Goal: Task Accomplishment & Management: Manage account settings

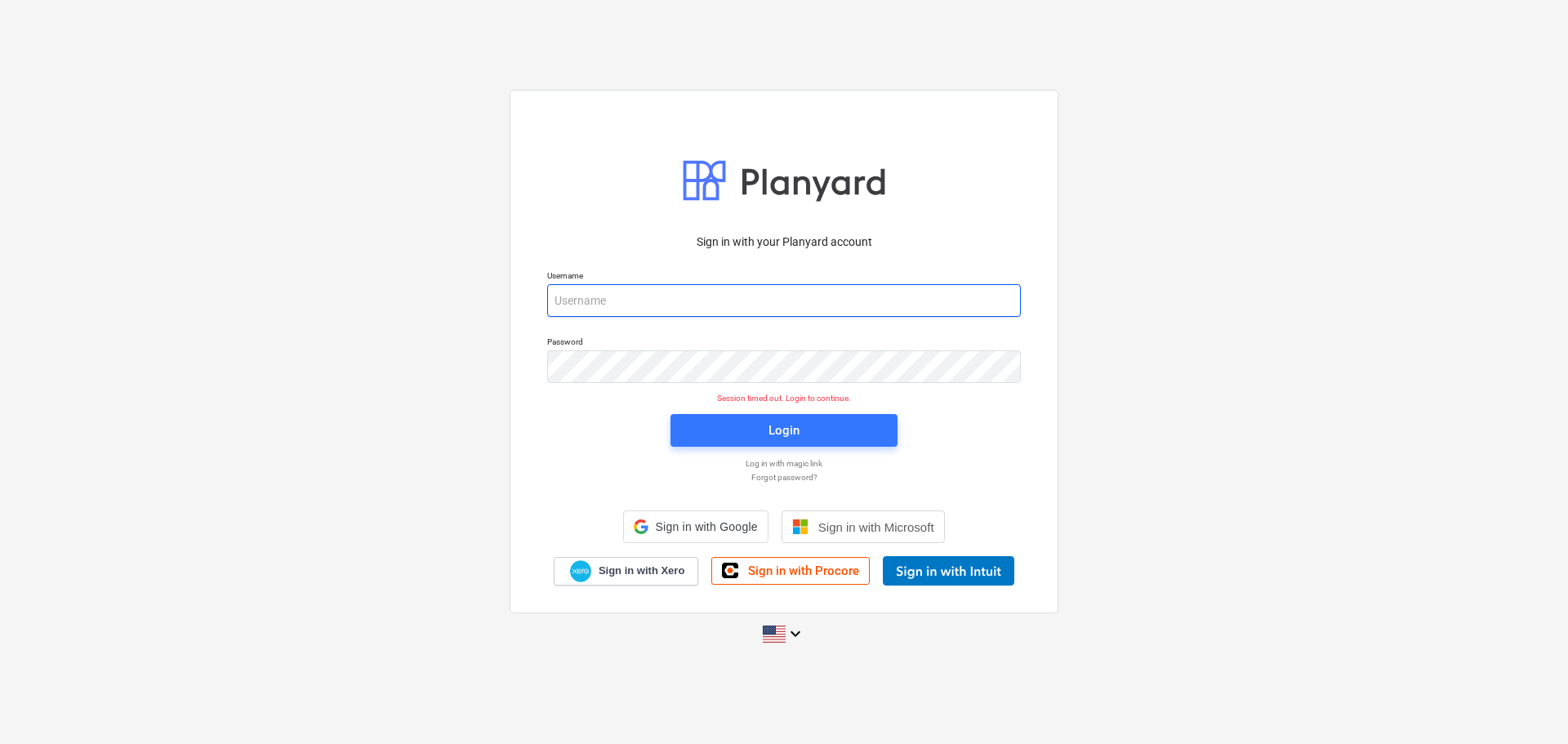
click at [622, 309] on input "email" at bounding box center [784, 301] width 474 height 33
type input "arno@paintcoprojects.co.za"
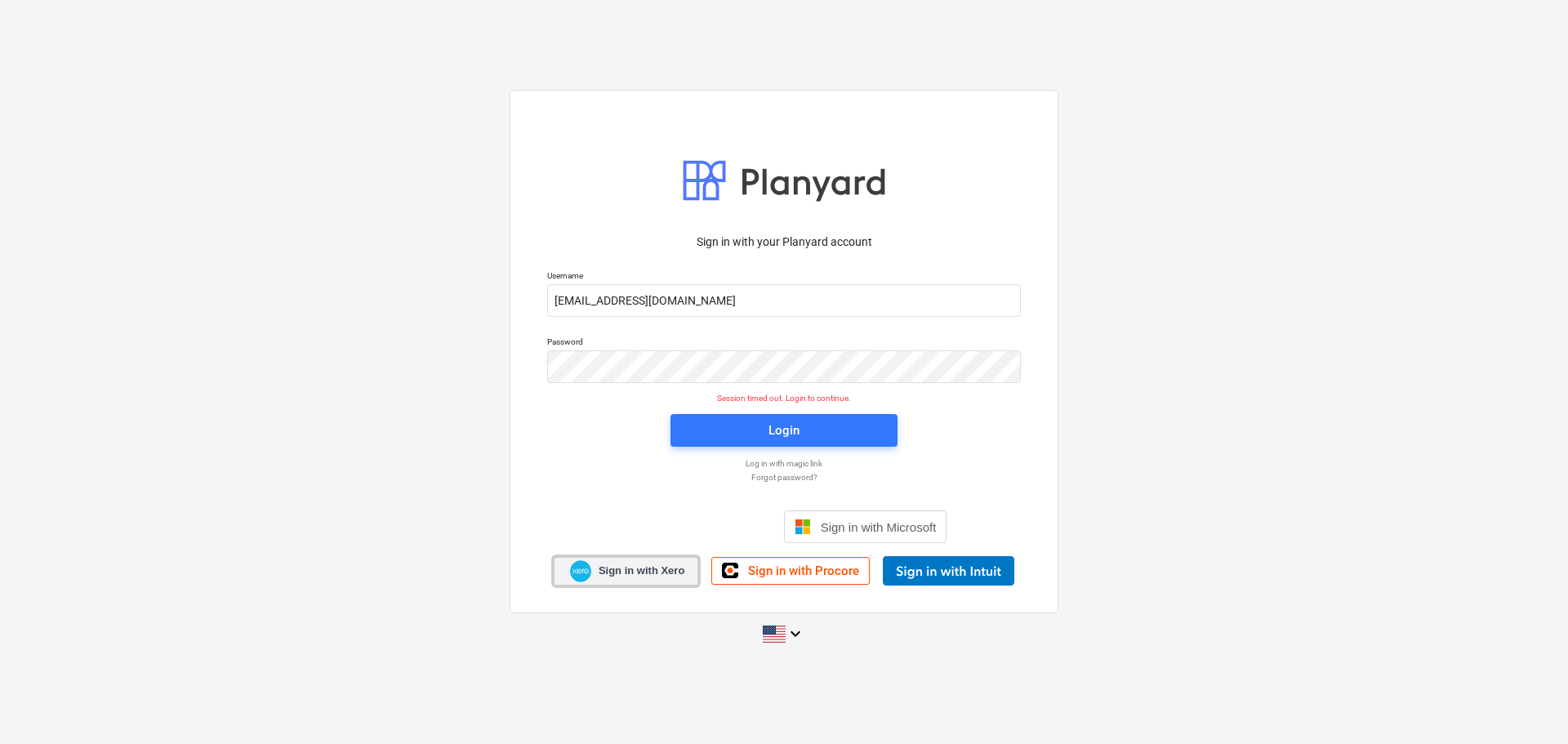
click at [629, 567] on span "Sign in with Xero" at bounding box center [641, 571] width 86 height 15
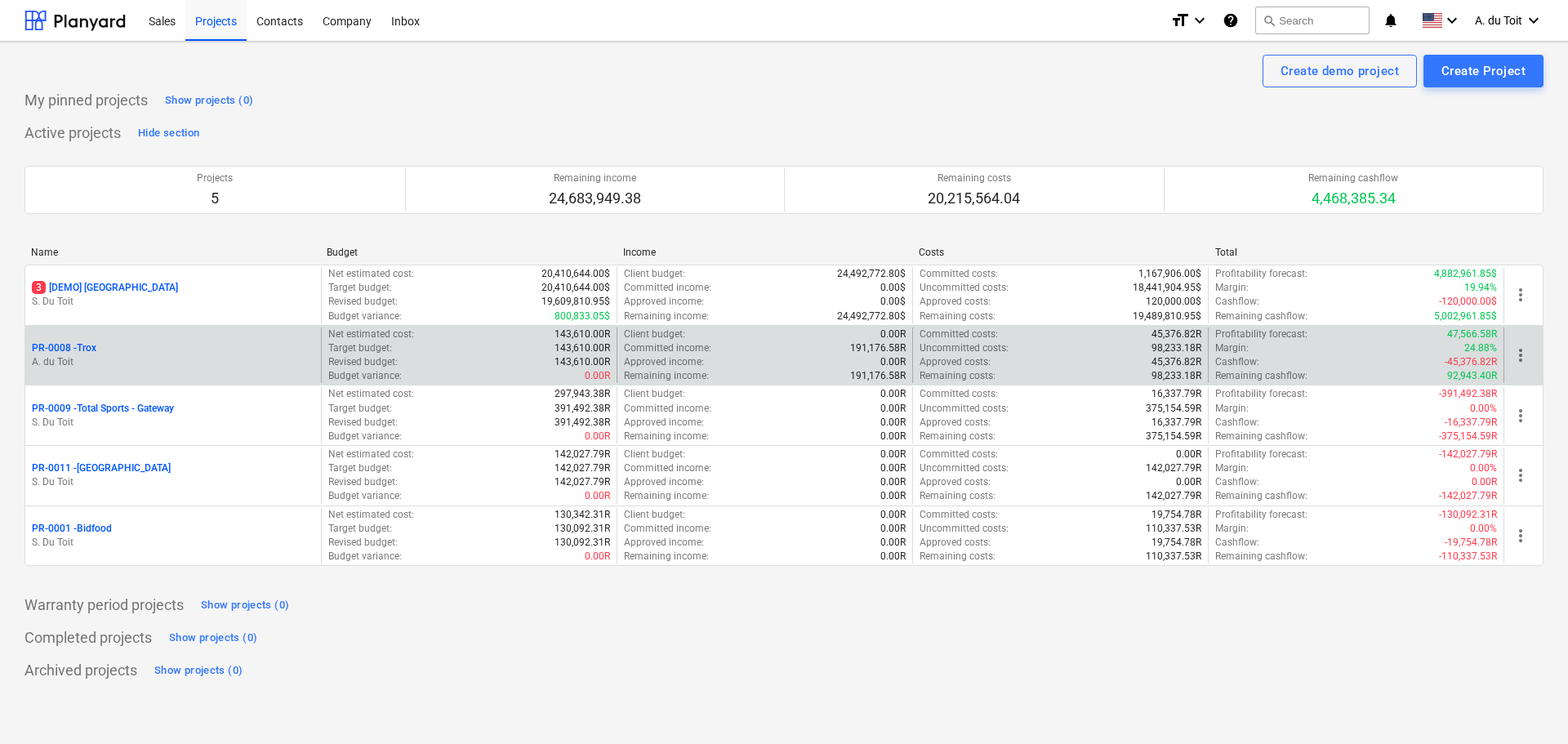
click at [170, 356] on p "A. du Toit" at bounding box center [173, 361] width 282 height 14
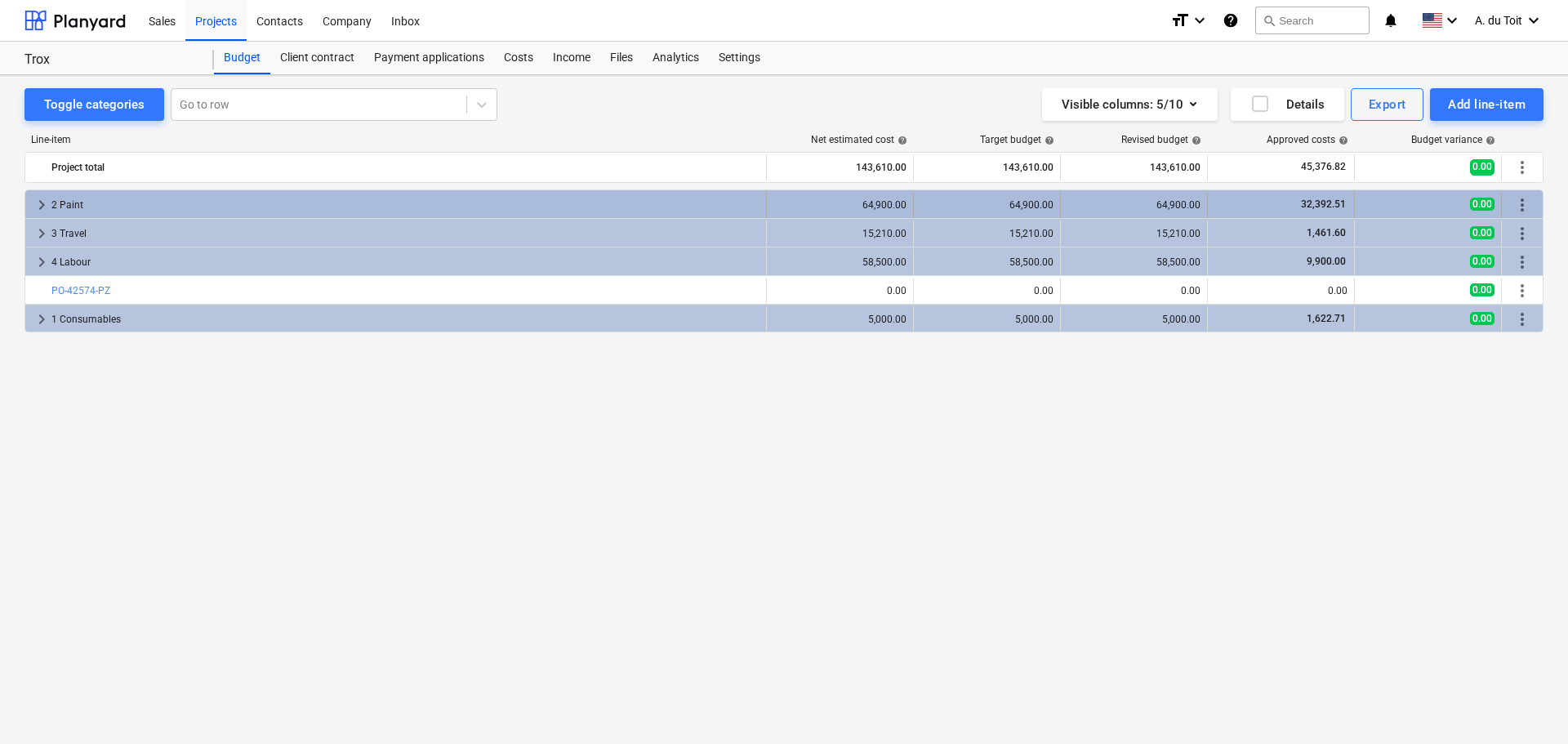
click at [35, 204] on span "keyboard_arrow_right" at bounding box center [41, 204] width 19 height 19
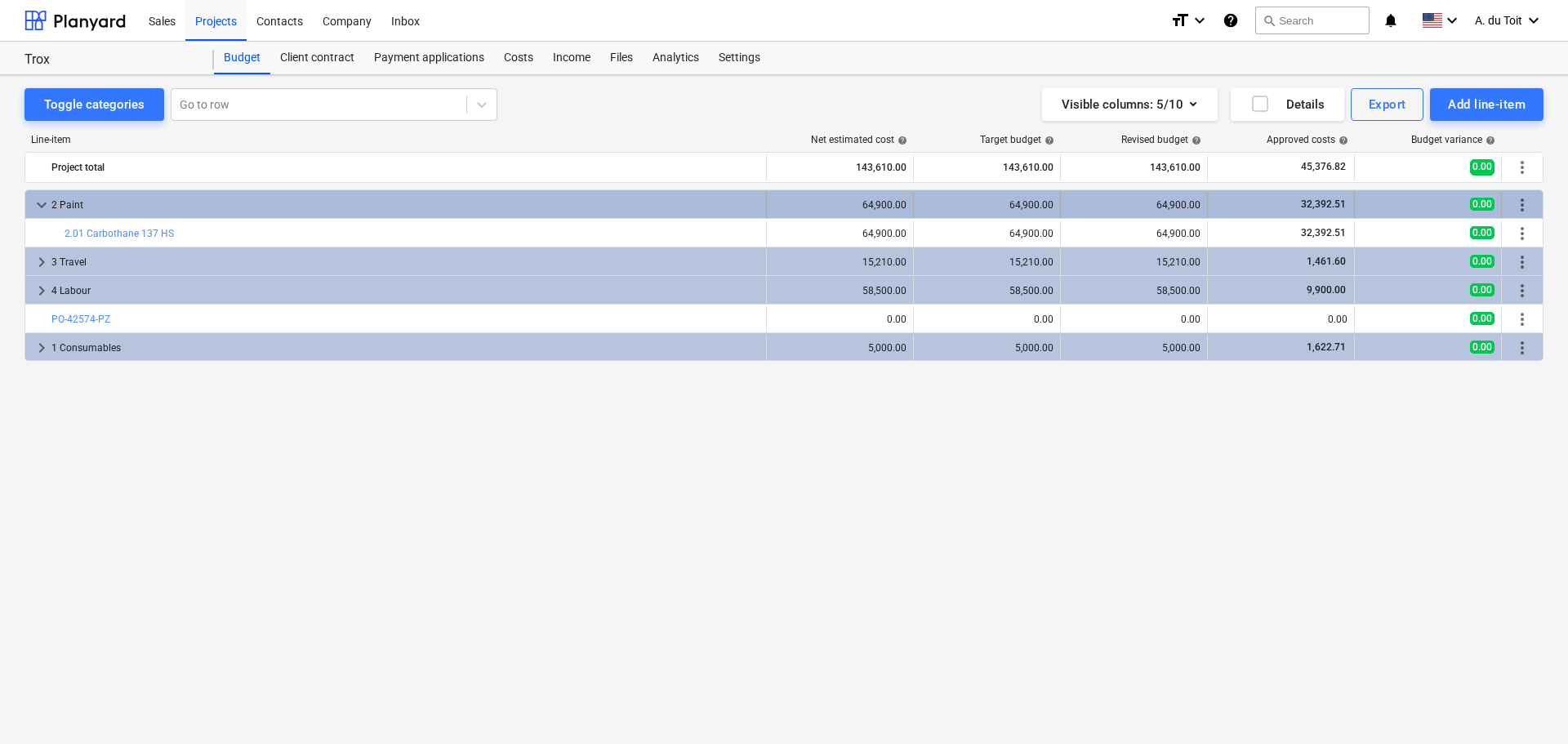
click at [39, 204] on span "keyboard_arrow_down" at bounding box center [41, 204] width 19 height 19
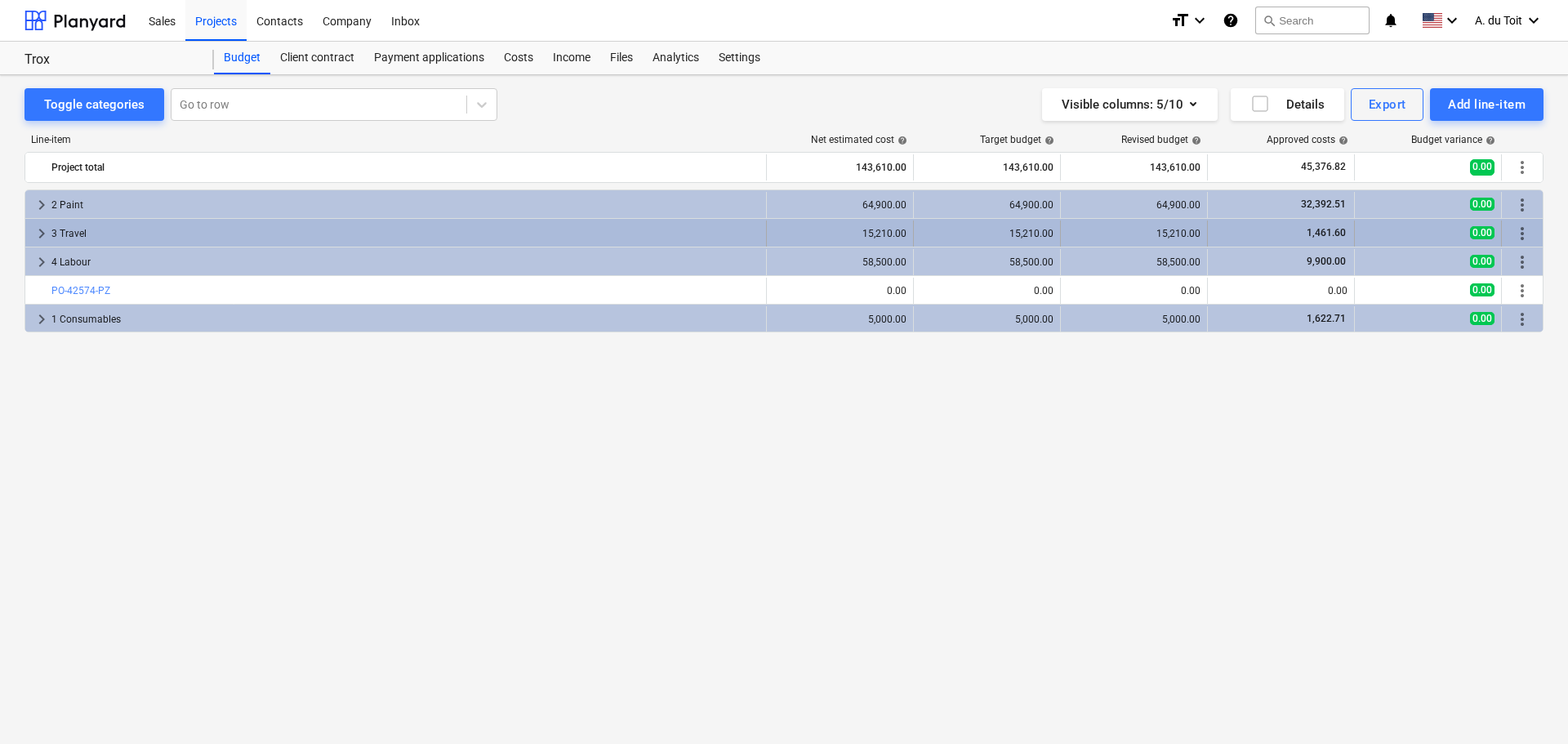
click at [48, 232] on span "keyboard_arrow_right" at bounding box center [41, 233] width 19 height 19
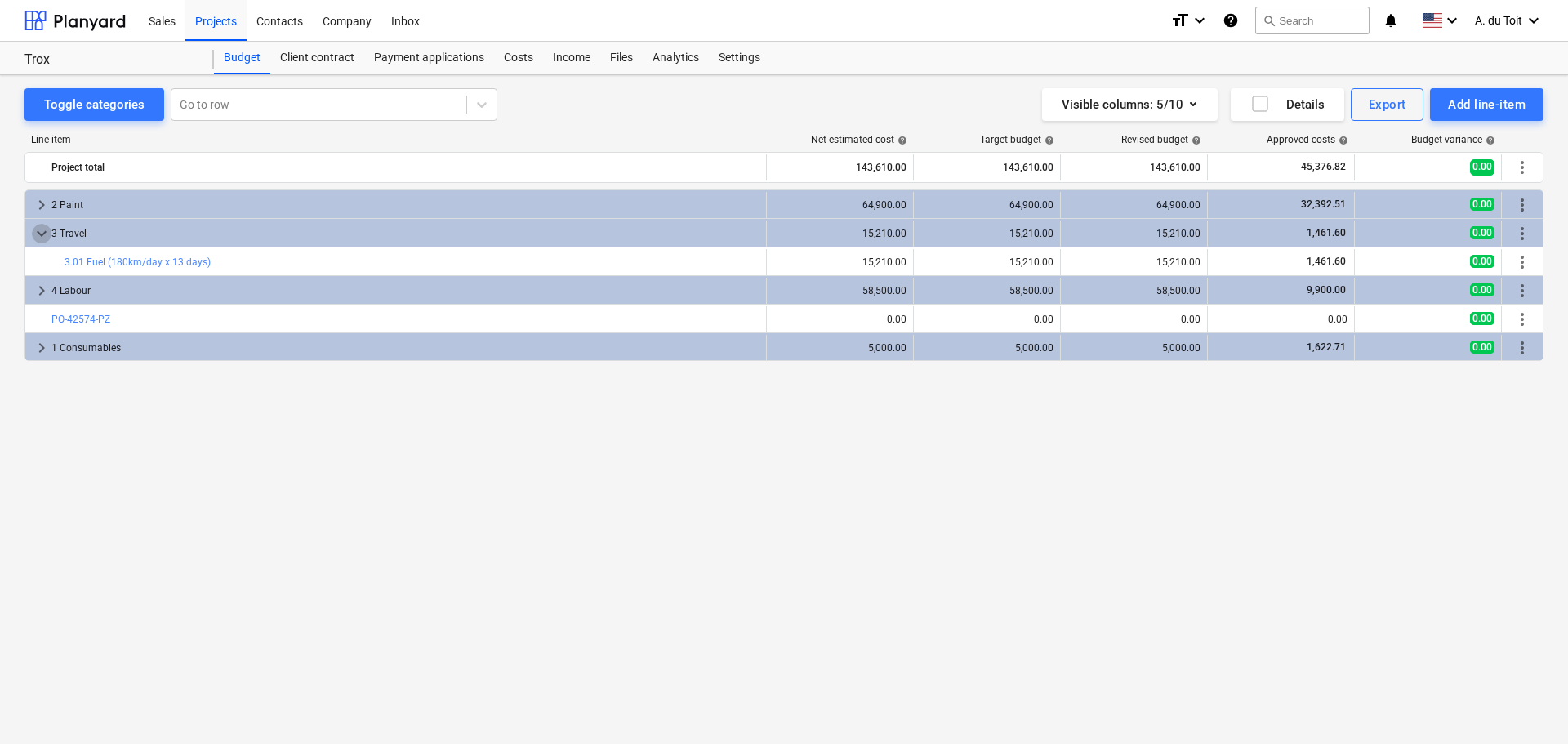
click at [48, 232] on span "keyboard_arrow_down" at bounding box center [41, 233] width 19 height 19
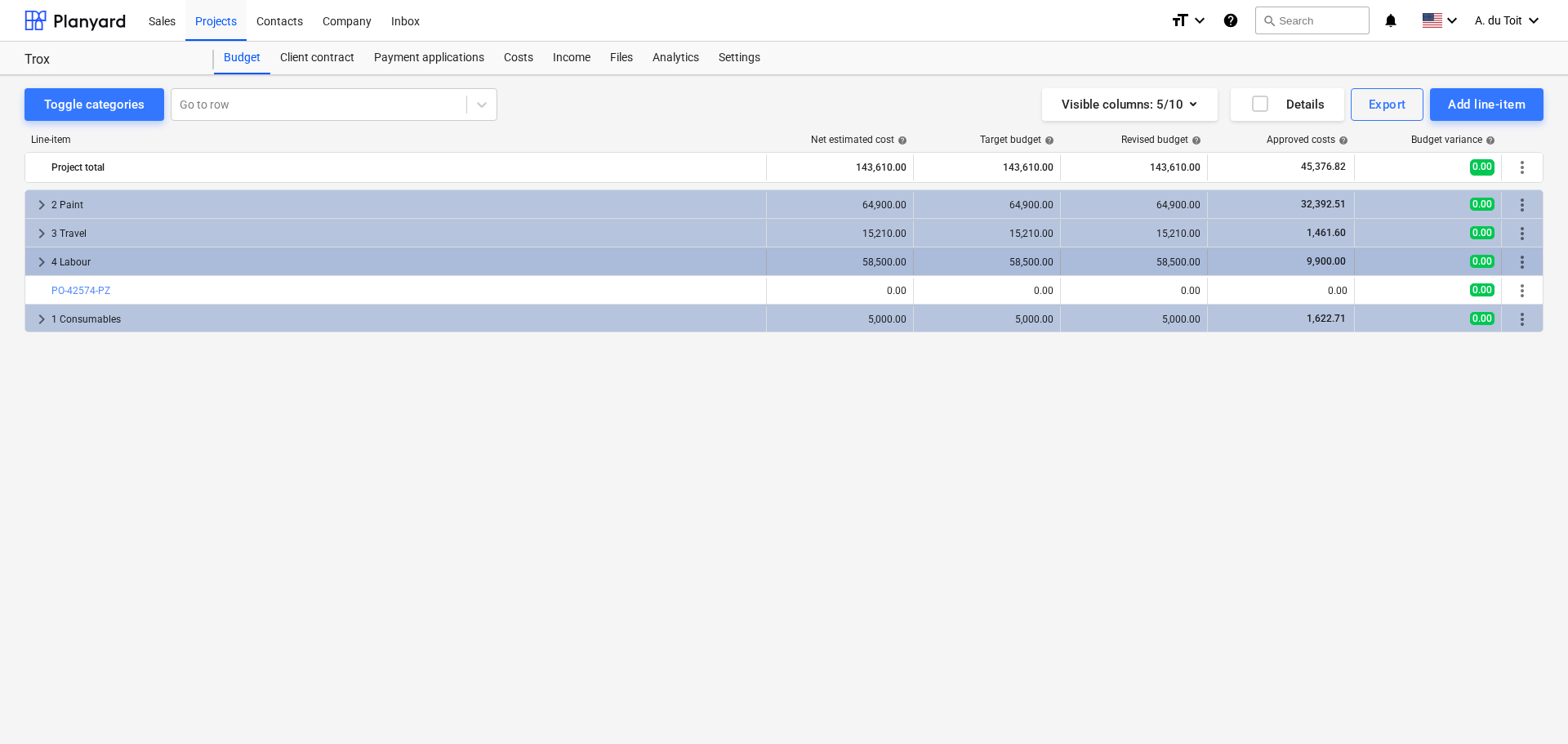
click at [43, 258] on span "keyboard_arrow_right" at bounding box center [41, 261] width 19 height 19
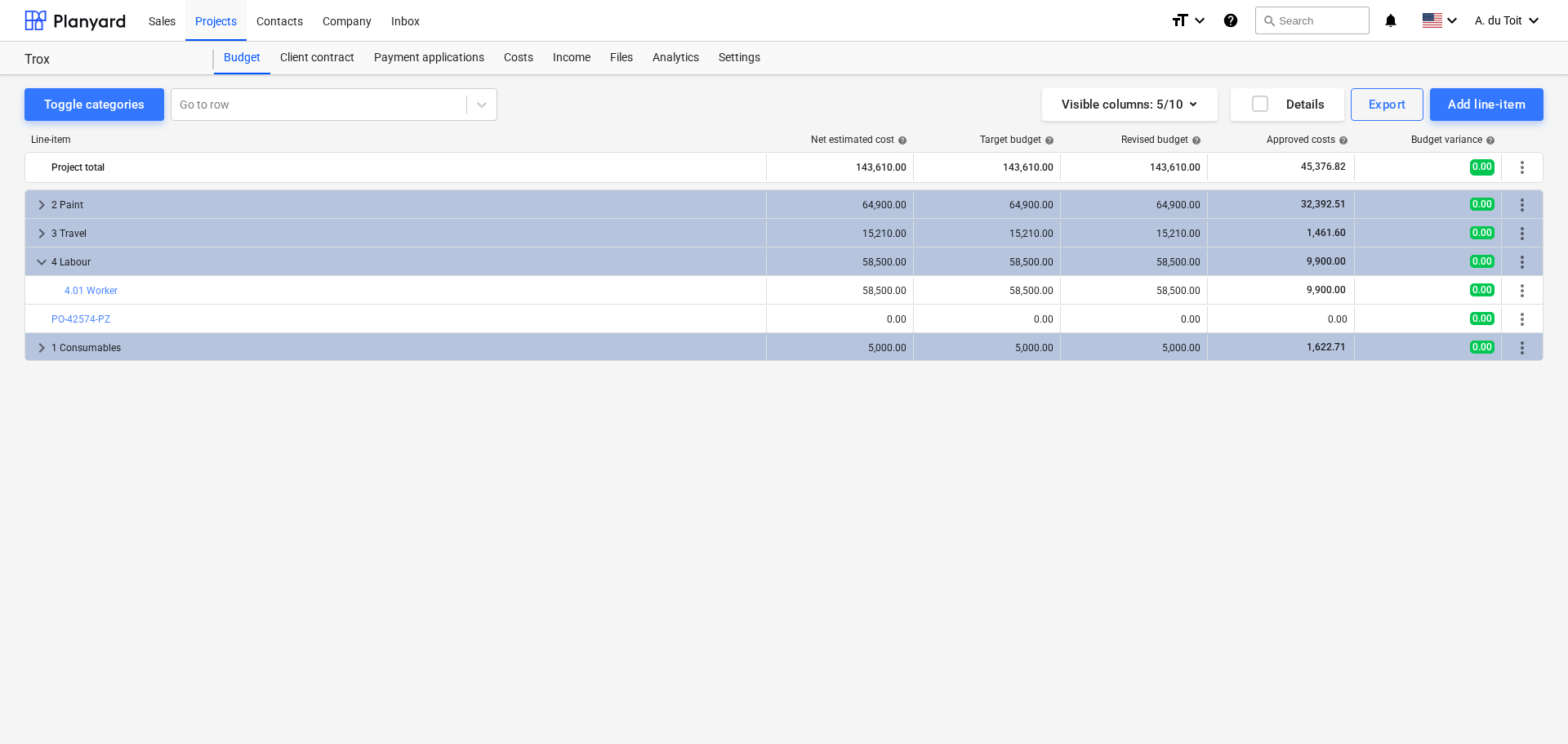
click at [43, 258] on span "keyboard_arrow_down" at bounding box center [41, 261] width 19 height 19
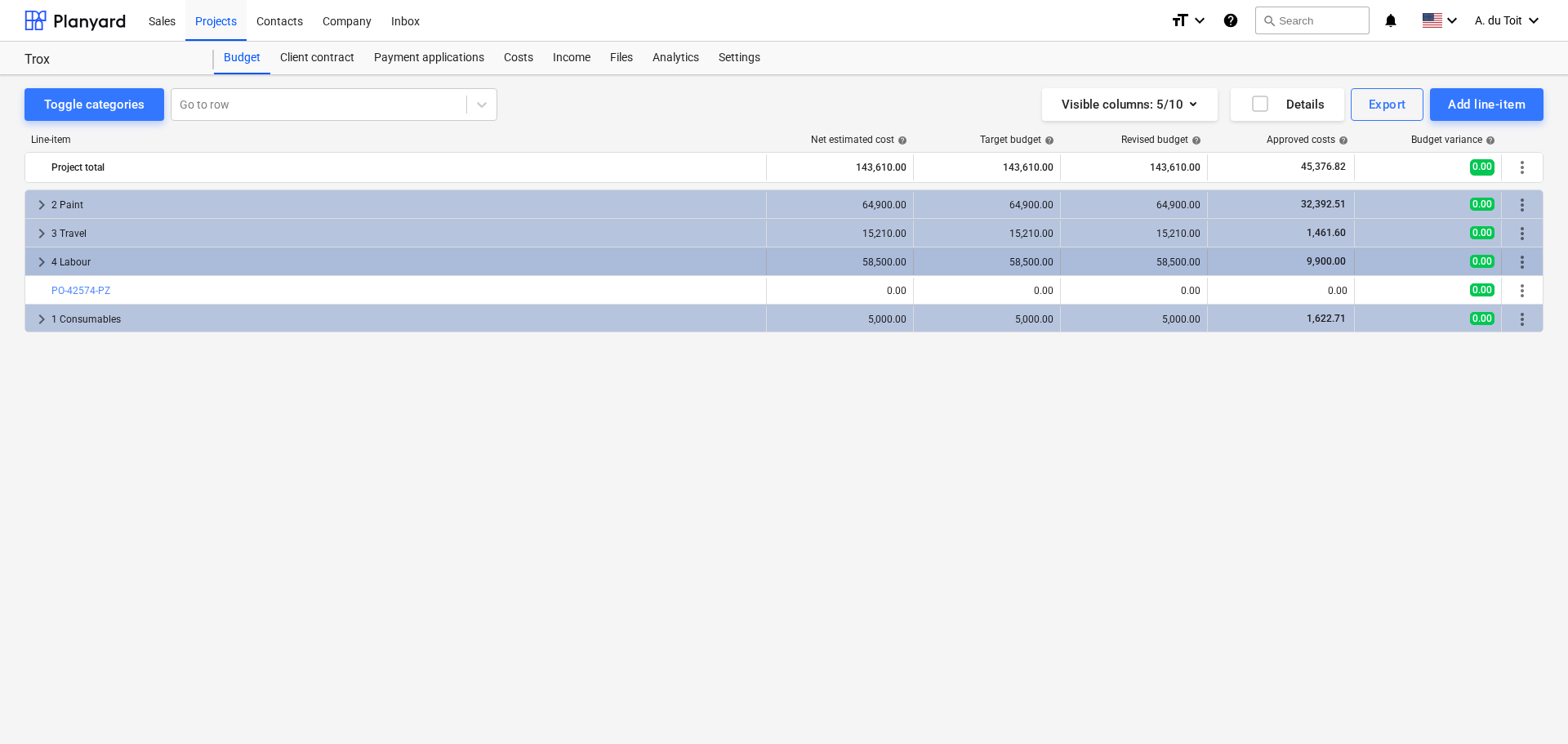
click at [36, 262] on span "keyboard_arrow_right" at bounding box center [41, 261] width 19 height 19
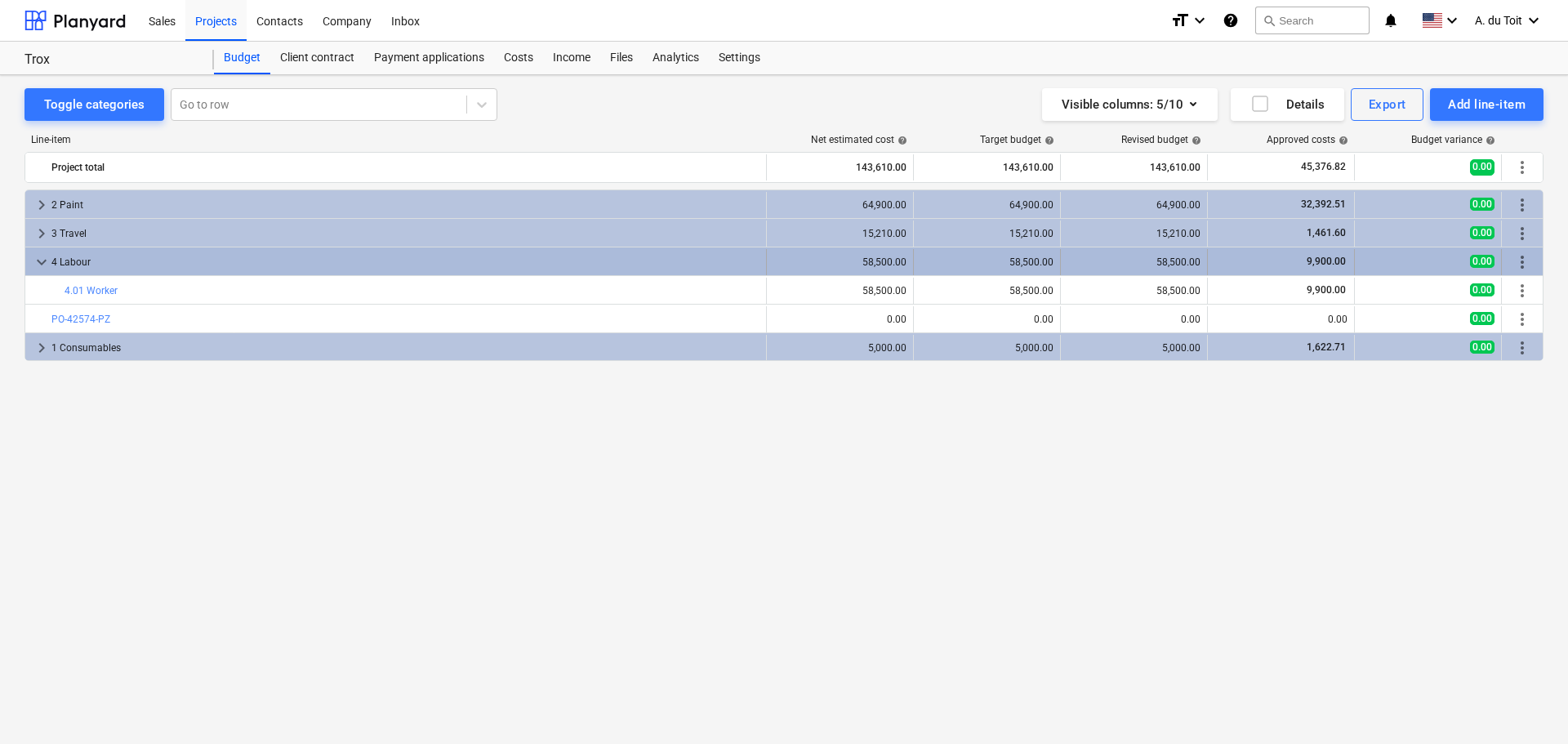
click at [38, 262] on span "keyboard_arrow_down" at bounding box center [41, 261] width 19 height 19
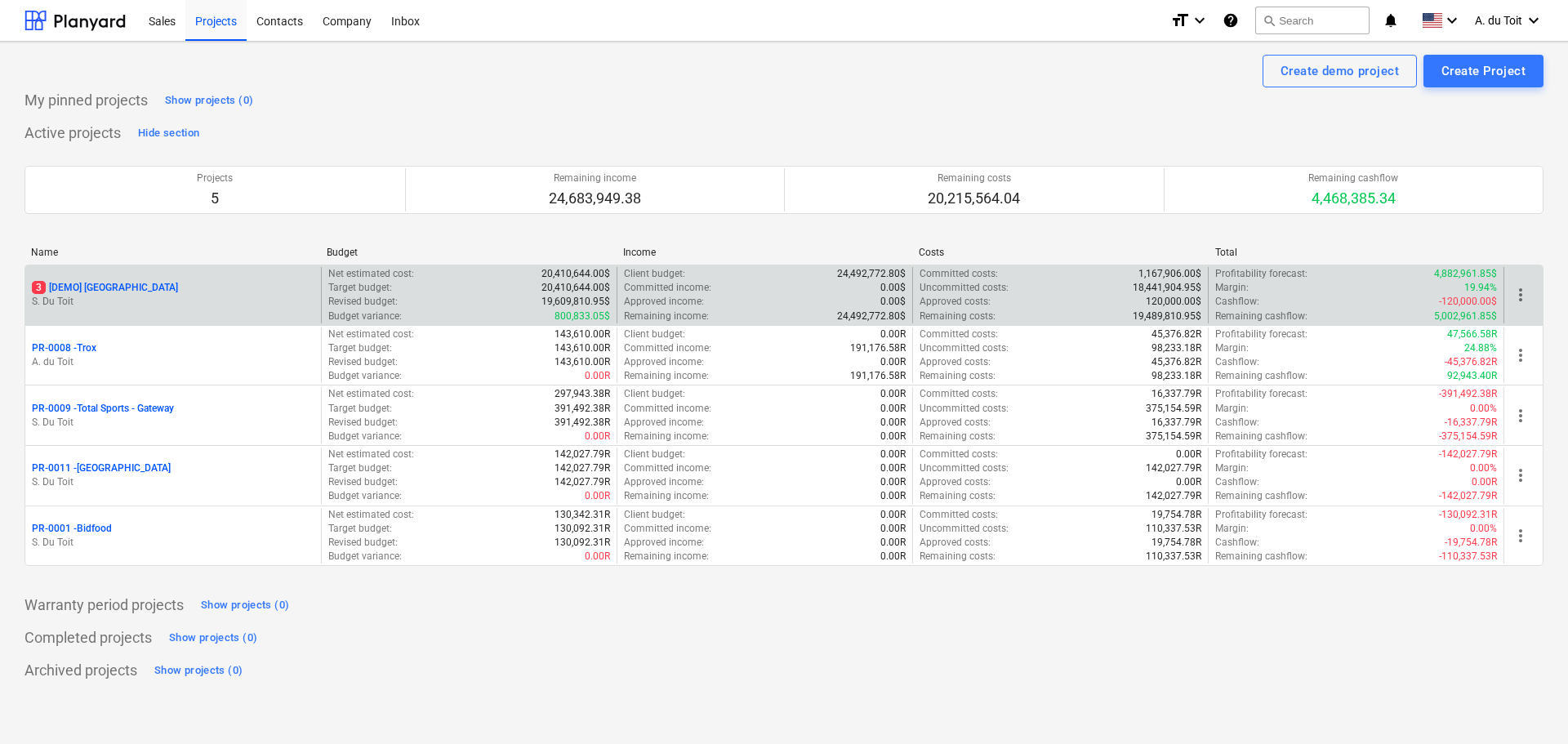
click at [1529, 303] on span "more_vert" at bounding box center [1520, 294] width 19 height 19
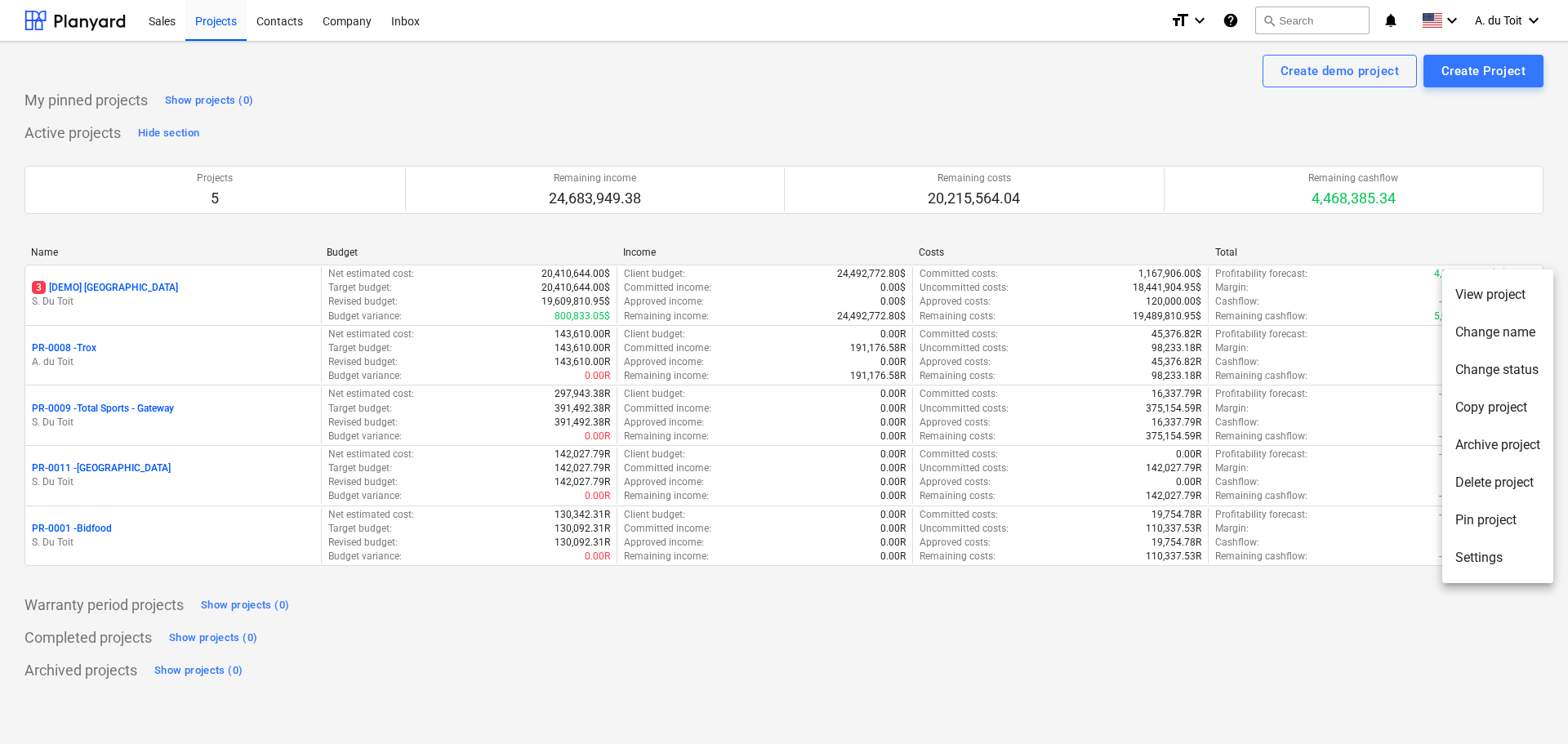
click at [1508, 480] on li "Delete project" at bounding box center [1497, 482] width 111 height 38
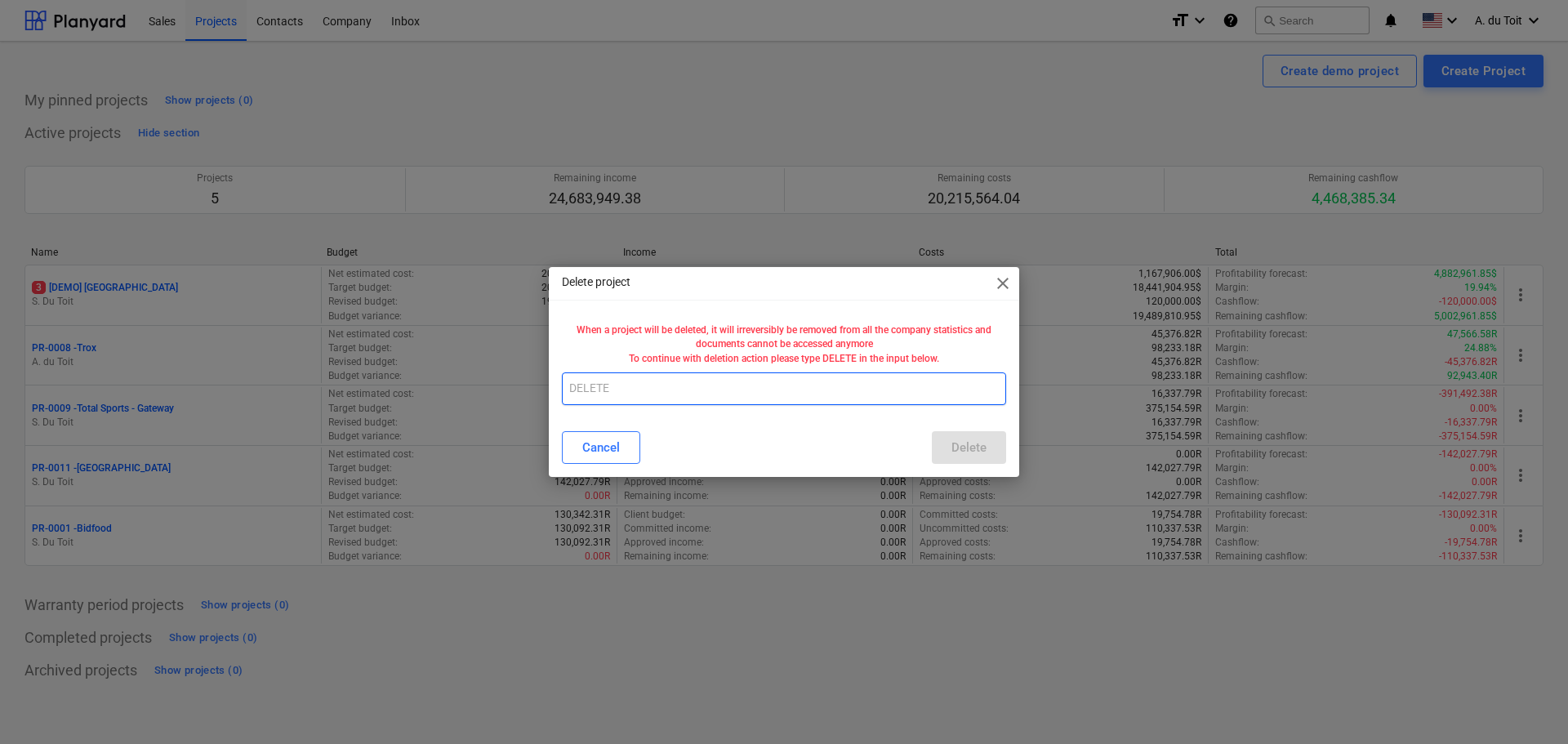
click at [661, 391] on input "text" at bounding box center [784, 389] width 444 height 33
type input "DELETE"
click at [975, 443] on div "Delete" at bounding box center [968, 447] width 35 height 21
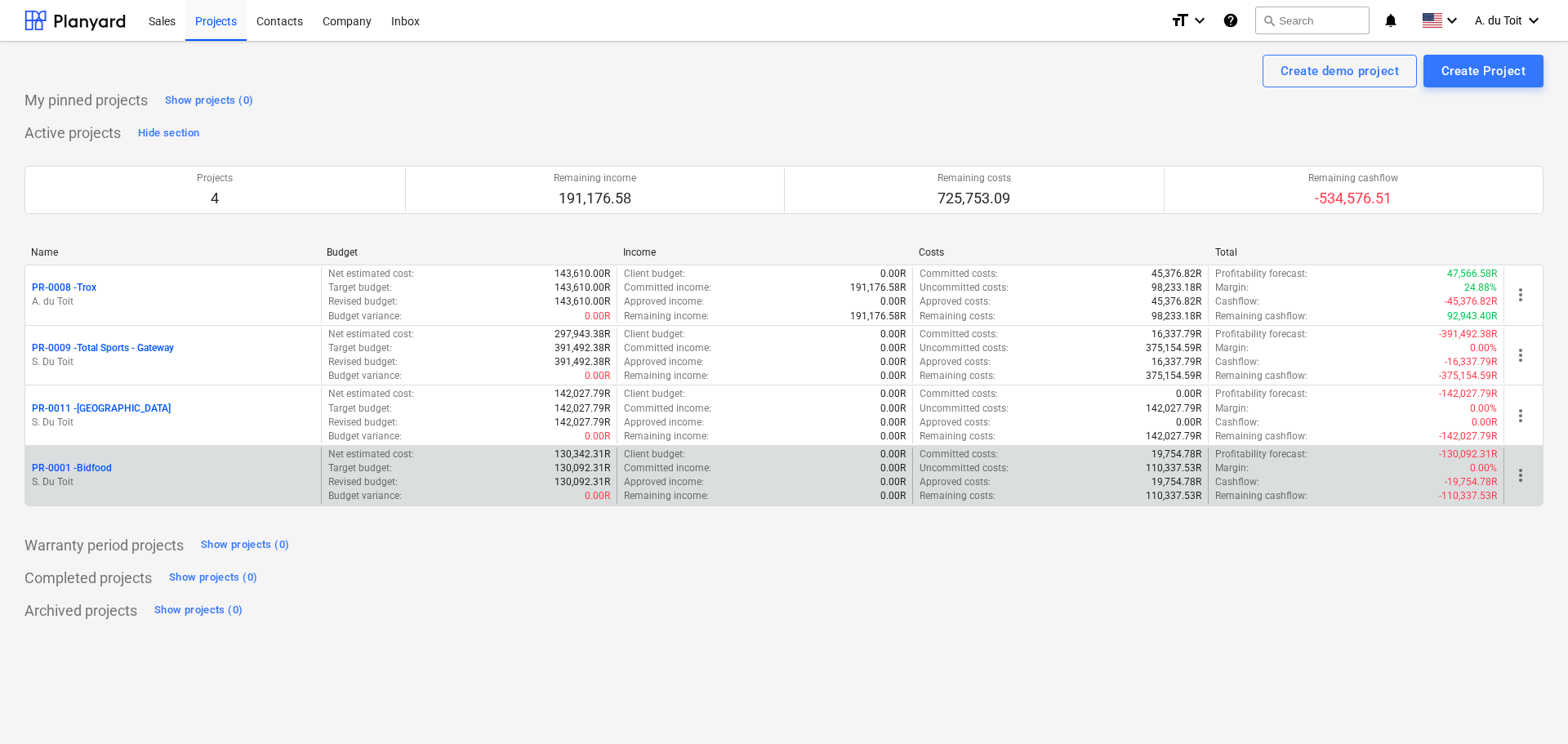
click at [114, 468] on div "PR-0001 - Bidfood" at bounding box center [173, 468] width 282 height 14
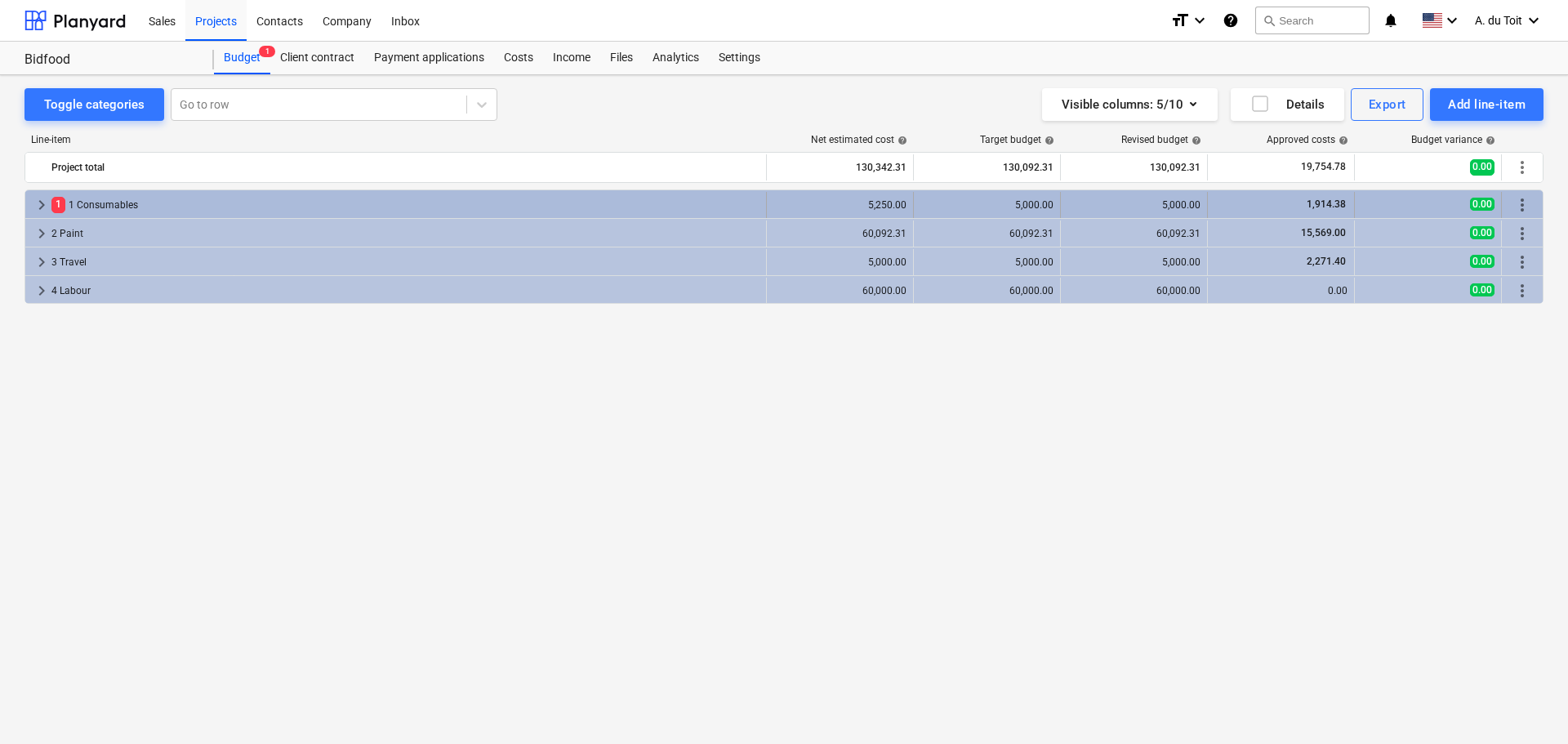
click at [40, 204] on span "keyboard_arrow_right" at bounding box center [41, 204] width 19 height 19
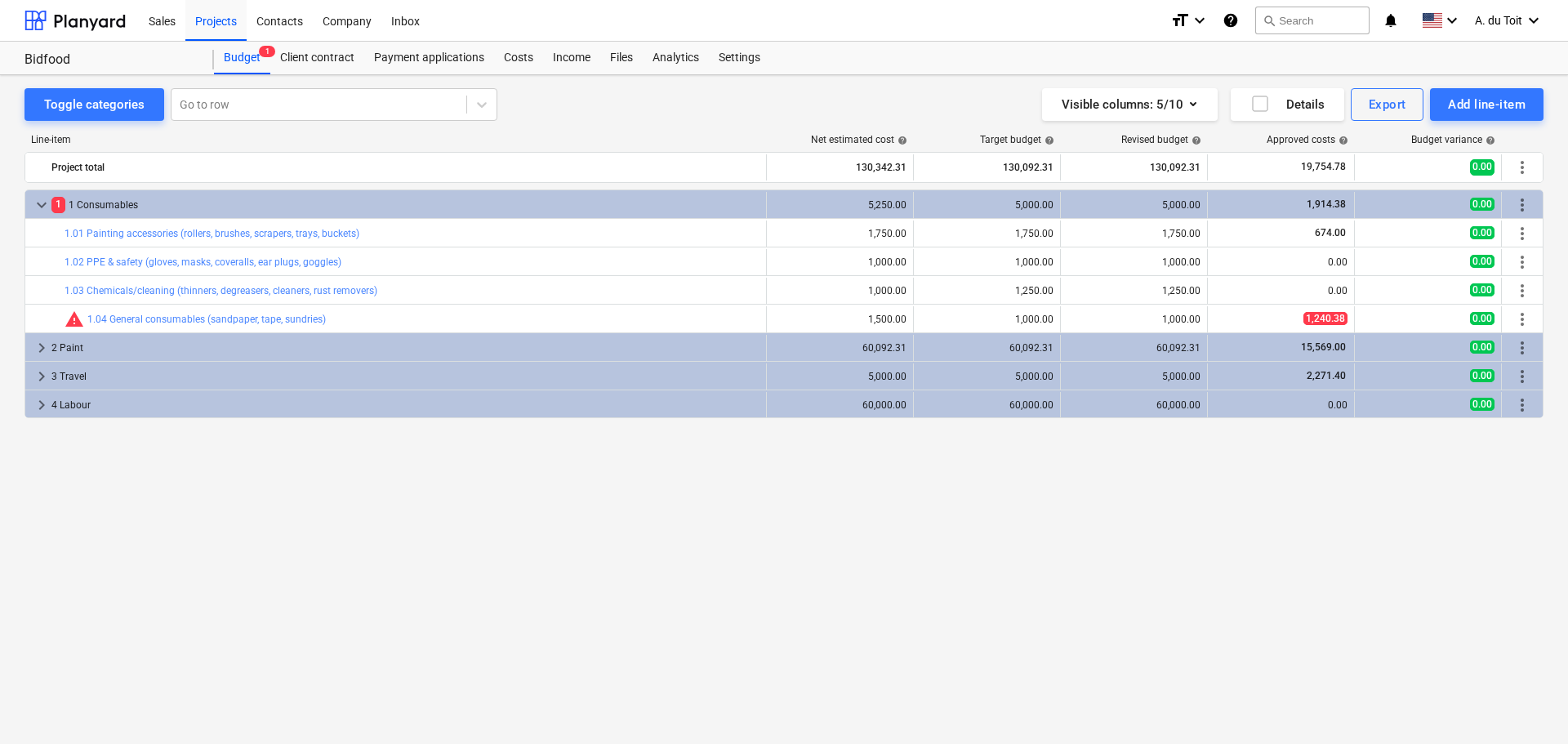
click at [40, 204] on span "keyboard_arrow_down" at bounding box center [41, 204] width 19 height 19
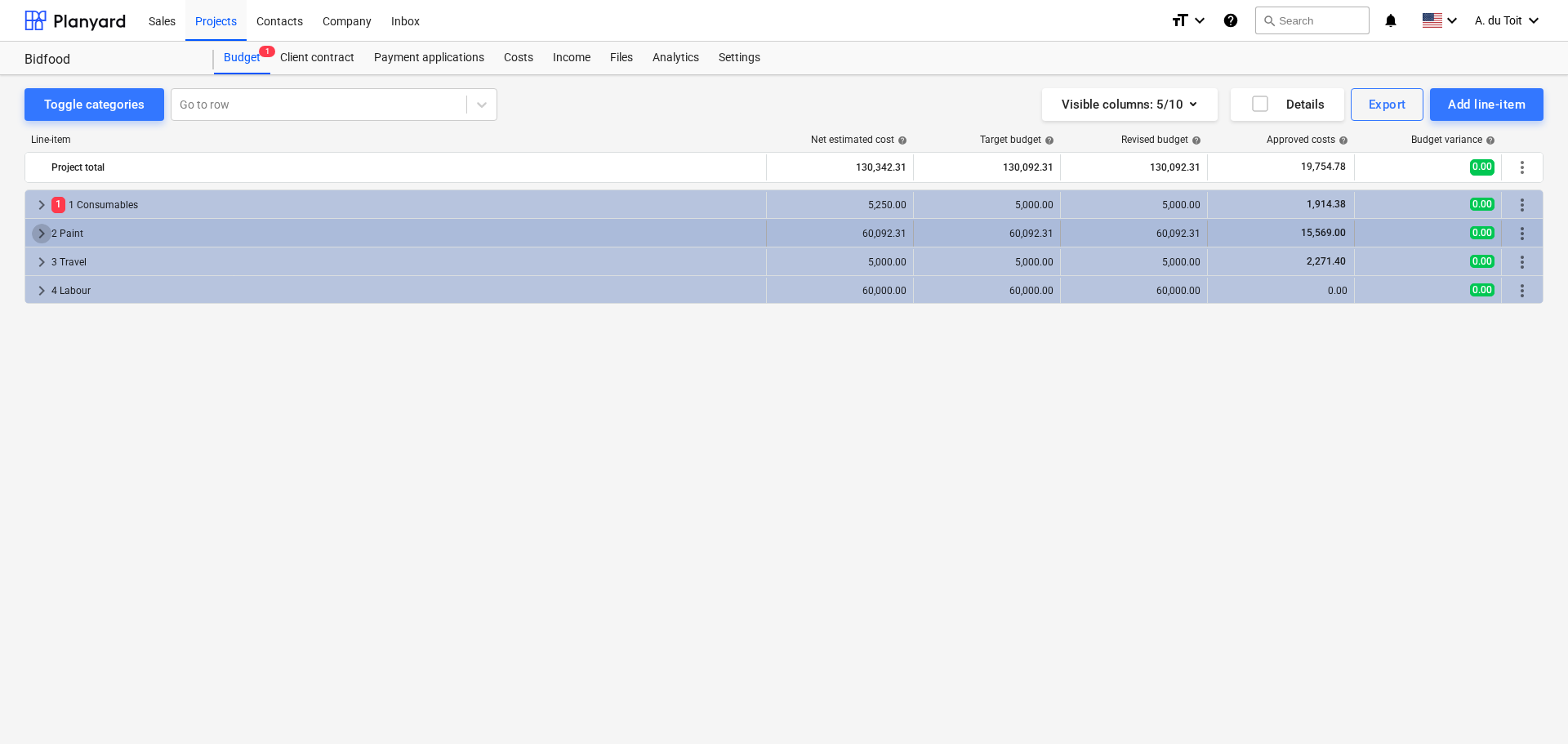
click at [40, 229] on span "keyboard_arrow_right" at bounding box center [41, 233] width 19 height 19
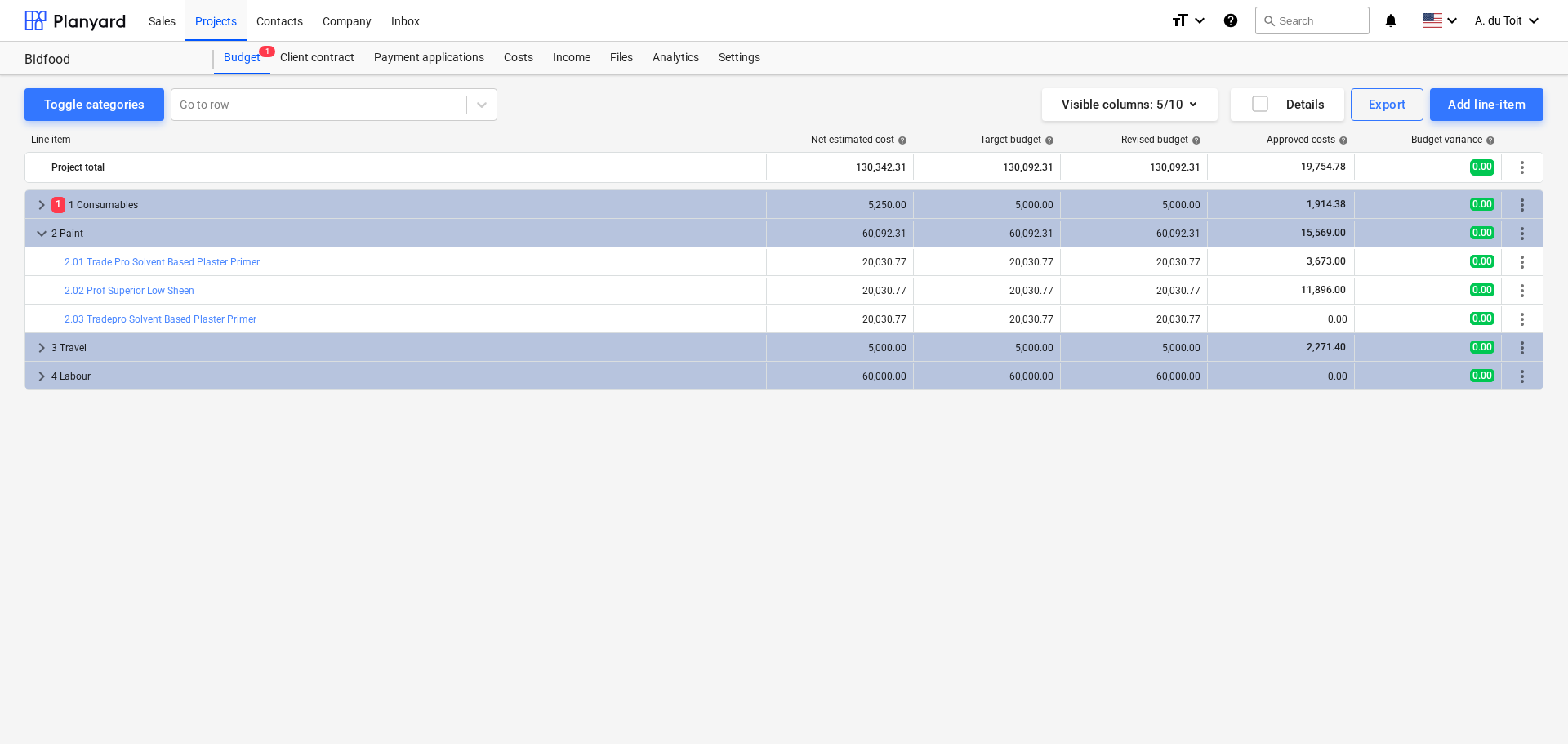
click at [40, 229] on span "keyboard_arrow_down" at bounding box center [41, 233] width 19 height 19
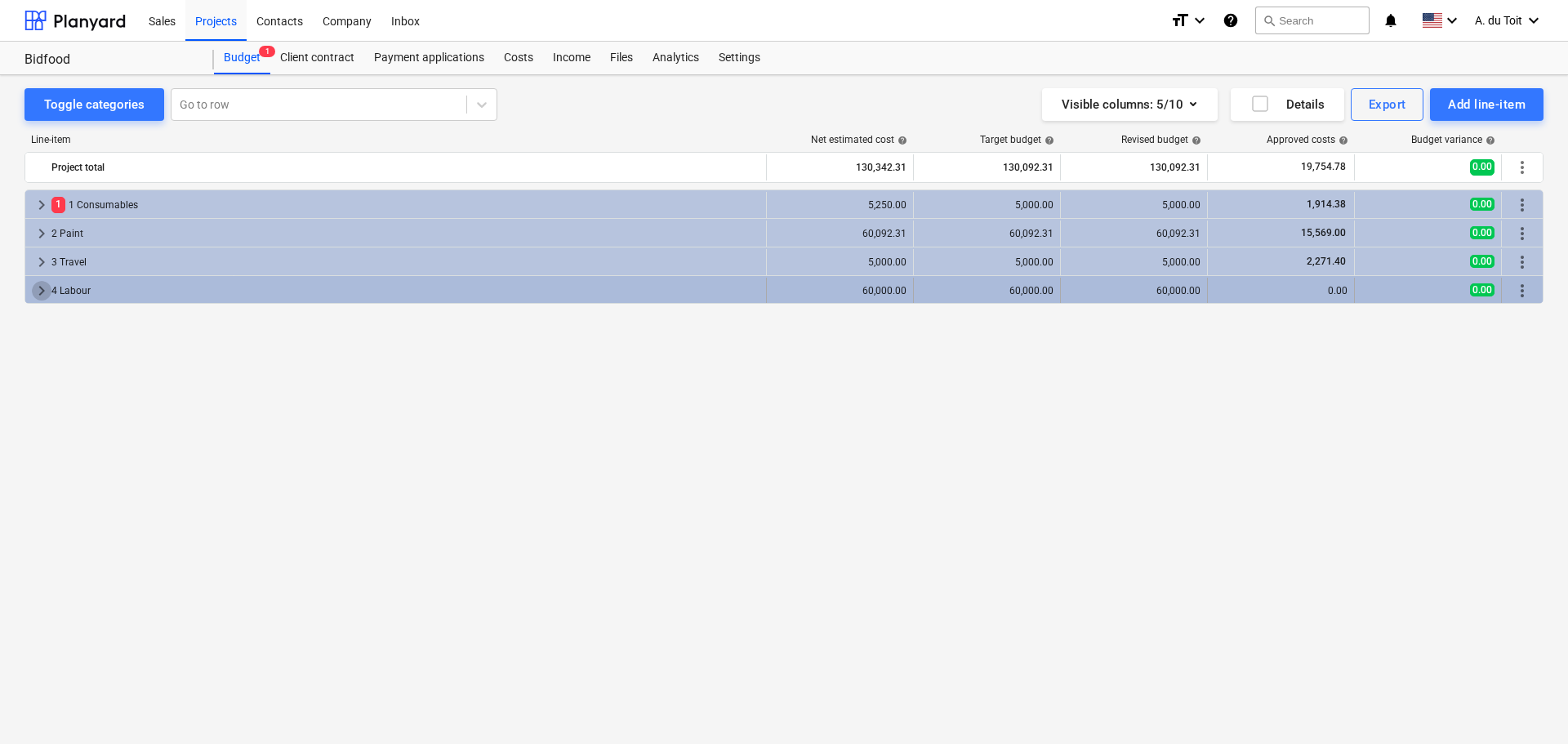
click at [40, 291] on span "keyboard_arrow_right" at bounding box center [41, 290] width 19 height 19
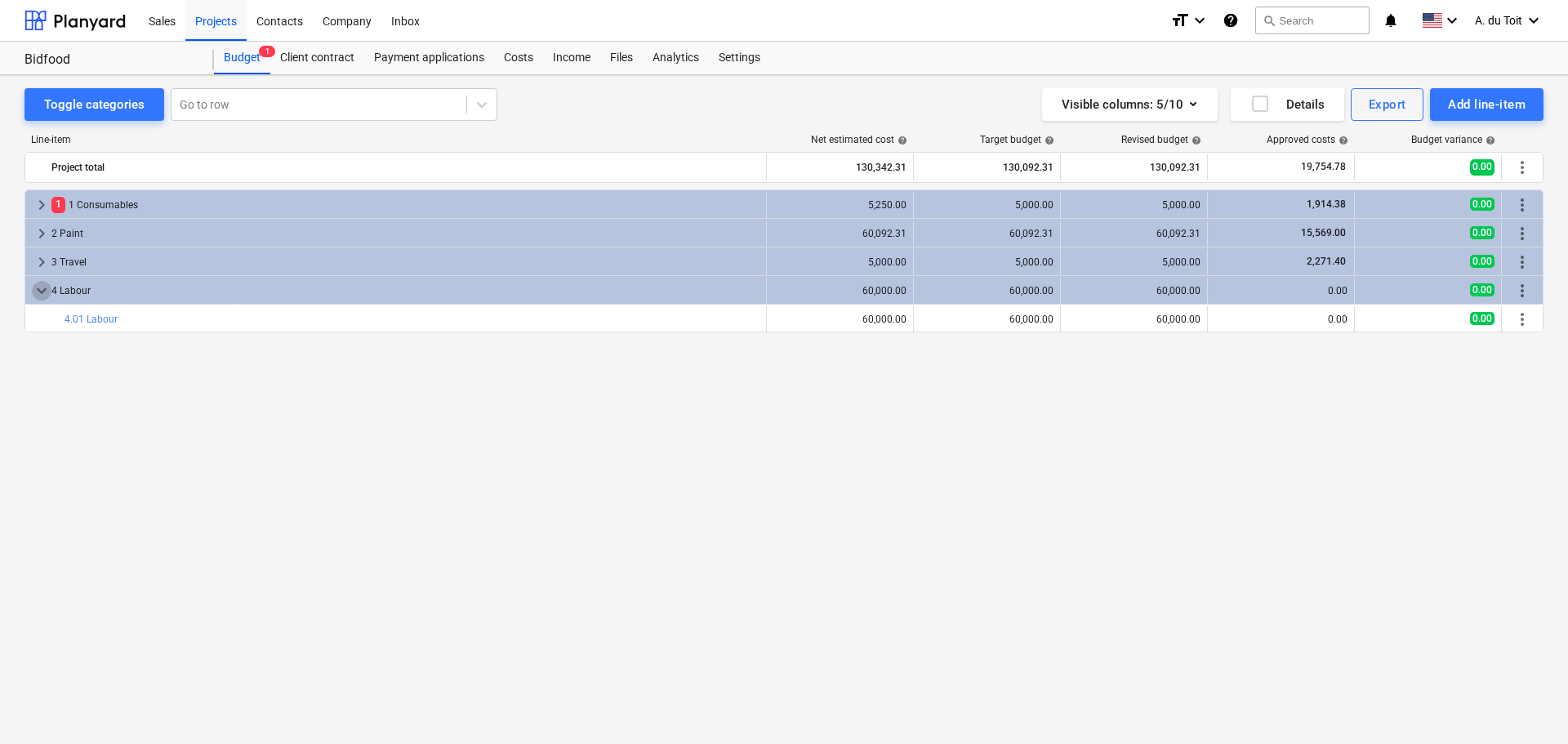
click at [40, 291] on span "keyboard_arrow_down" at bounding box center [41, 290] width 19 height 19
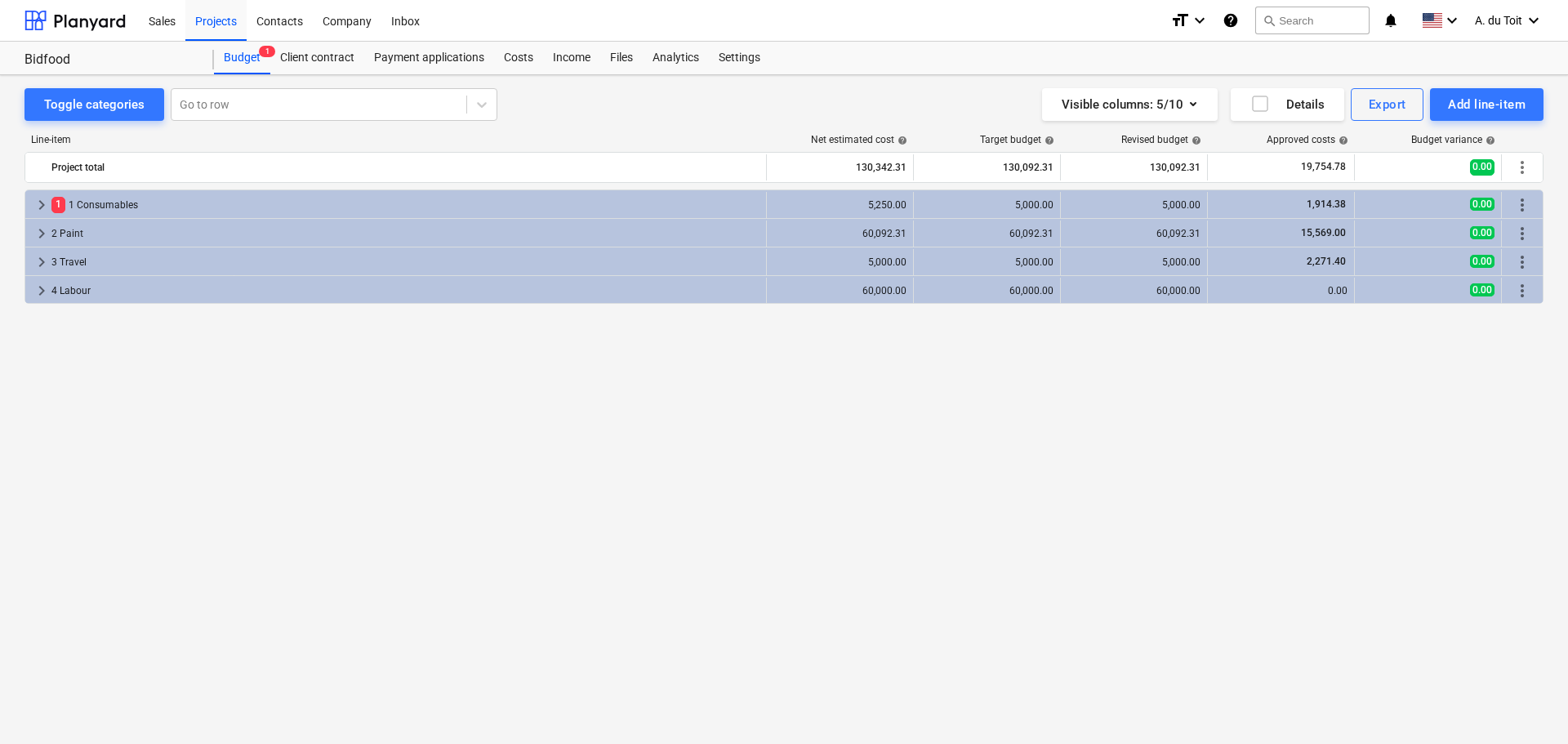
click at [40, 291] on span "keyboard_arrow_right" at bounding box center [41, 290] width 19 height 19
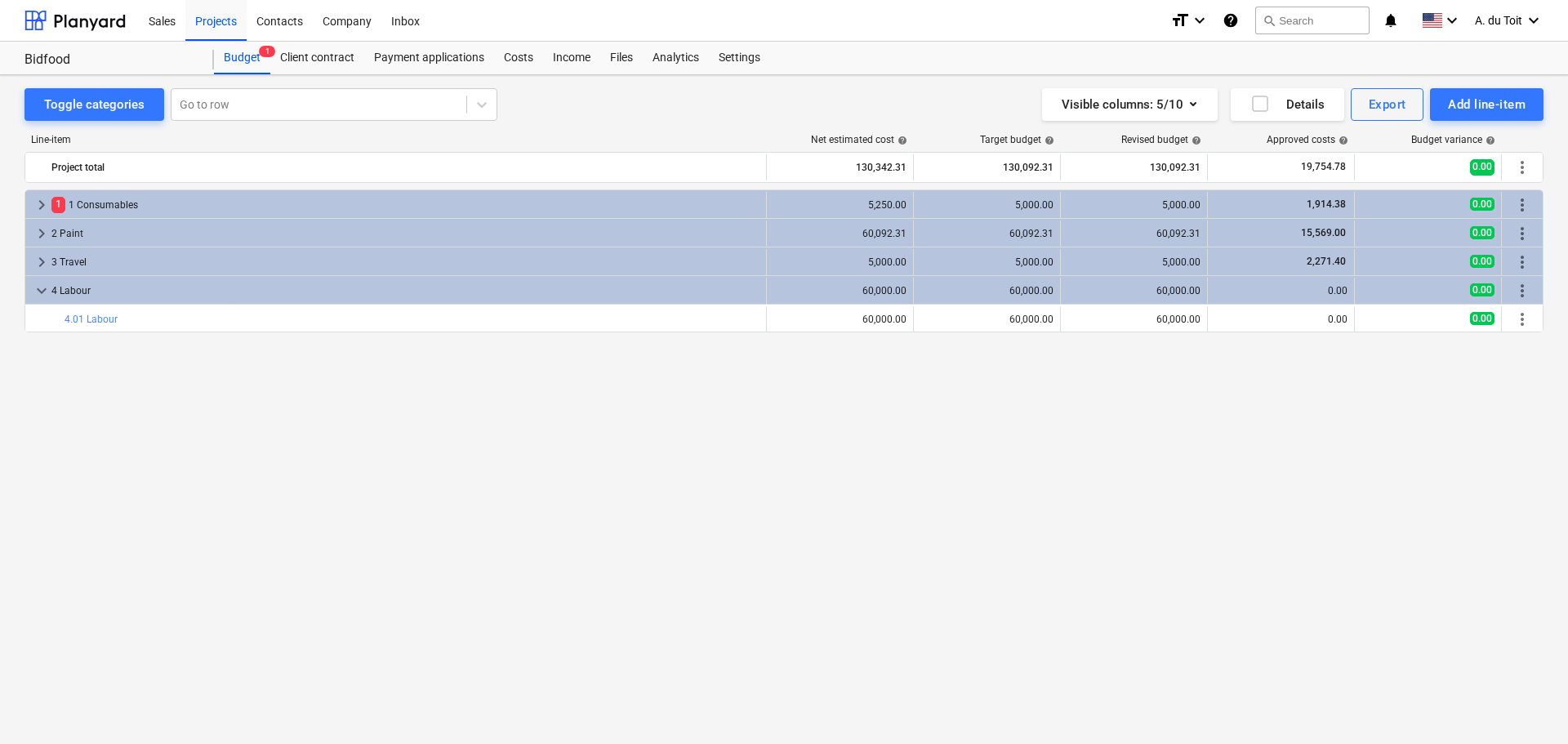
click at [40, 291] on span "keyboard_arrow_down" at bounding box center [41, 290] width 19 height 19
